Goal: Task Accomplishment & Management: Manage account settings

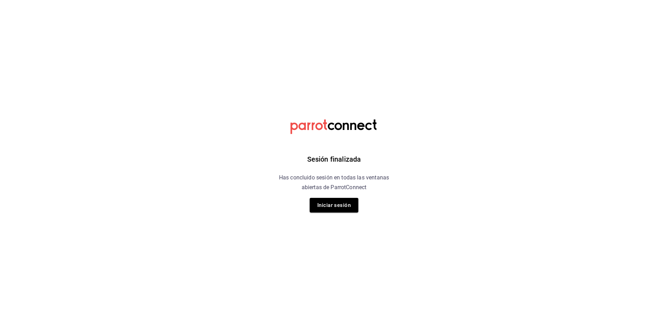
click at [334, 216] on div "Sesión finalizada Has concluido sesión en todas las ventanas abiertas de Parrot…" at bounding box center [334, 166] width 176 height 332
drag, startPoint x: 334, startPoint y: 216, endPoint x: 339, endPoint y: 210, distance: 7.4
click at [334, 216] on div "Sesión finalizada Has concluido sesión en todas las ventanas abiertas de Parrot…" at bounding box center [334, 166] width 176 height 332
click at [339, 210] on button "Iniciar sesión" at bounding box center [334, 205] width 49 height 15
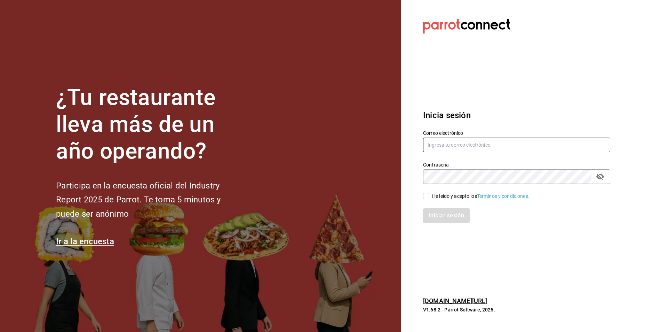
click at [471, 147] on input "text" at bounding box center [516, 144] width 187 height 15
type input "Contrerasperezcjcbtis13@gmail.com"
click at [439, 194] on div "He leído y acepto los Términos y condiciones." at bounding box center [480, 195] width 97 height 7
click at [445, 210] on div "Iniciar sesión" at bounding box center [516, 215] width 187 height 15
click at [449, 196] on div "He leído y acepto los Términos y condiciones." at bounding box center [480, 195] width 97 height 7
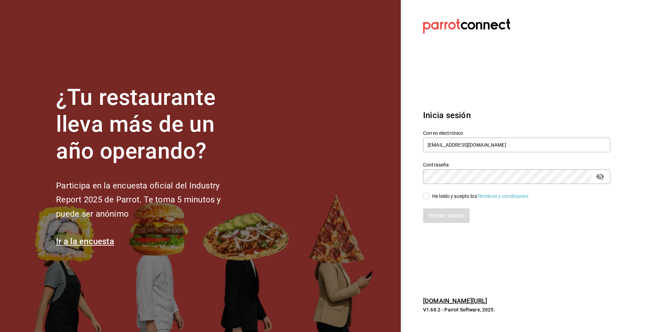
click at [429, 196] on input "He leído y acepto los Términos y condiciones." at bounding box center [426, 196] width 6 height 6
checkbox input "true"
click at [449, 213] on button "Iniciar sesión" at bounding box center [446, 215] width 47 height 15
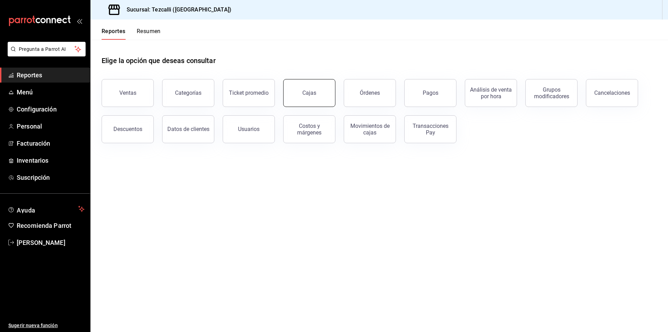
click at [326, 105] on button "Cajas" at bounding box center [309, 93] width 52 height 28
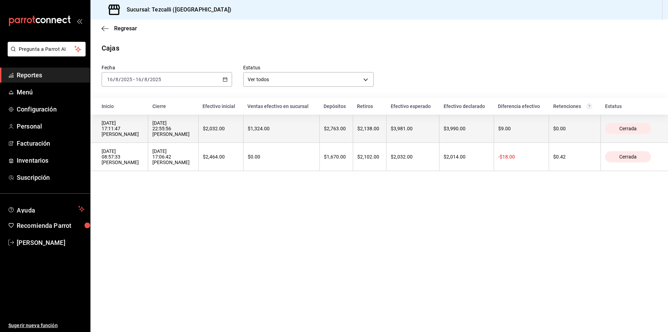
click at [415, 132] on th "$3,981.00" at bounding box center [412, 128] width 53 height 28
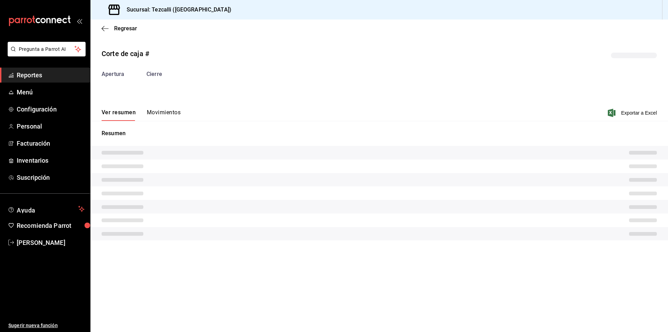
click at [169, 114] on button "Movimientos" at bounding box center [164, 115] width 34 height 12
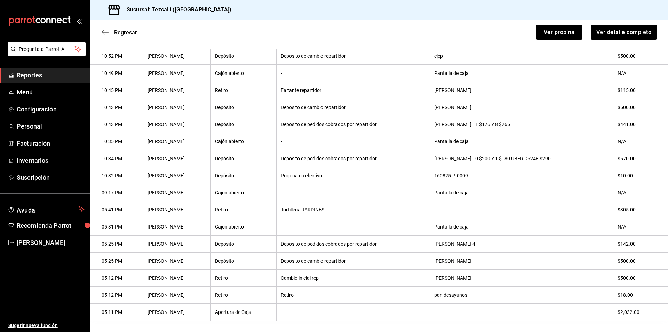
scroll to position [177, 0]
